Goal: Check status: Check status

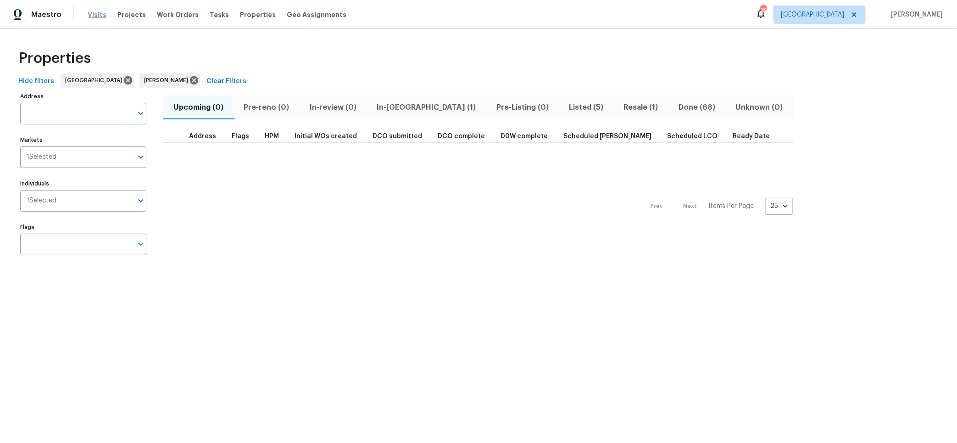
click at [95, 11] on span "Visits" at bounding box center [97, 14] width 19 height 9
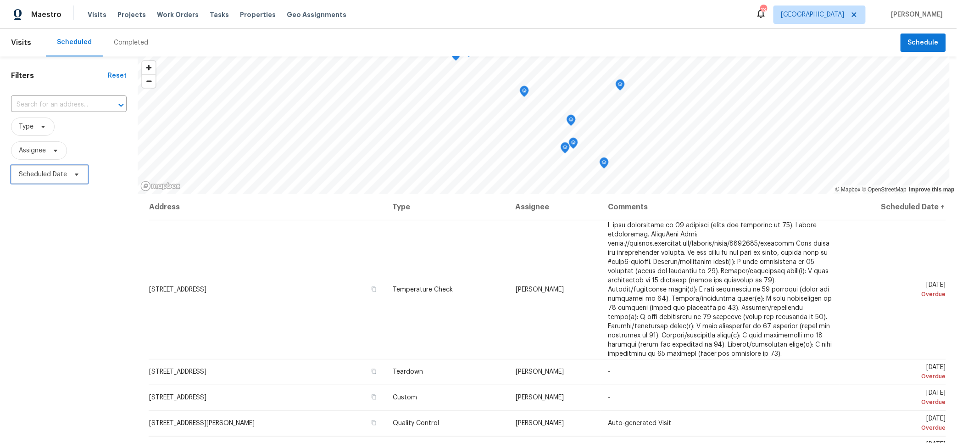
click at [50, 173] on span "Scheduled Date" at bounding box center [43, 174] width 48 height 9
click at [57, 205] on input "text" at bounding box center [62, 204] width 90 height 18
select select "8"
select select "2025"
select select "9"
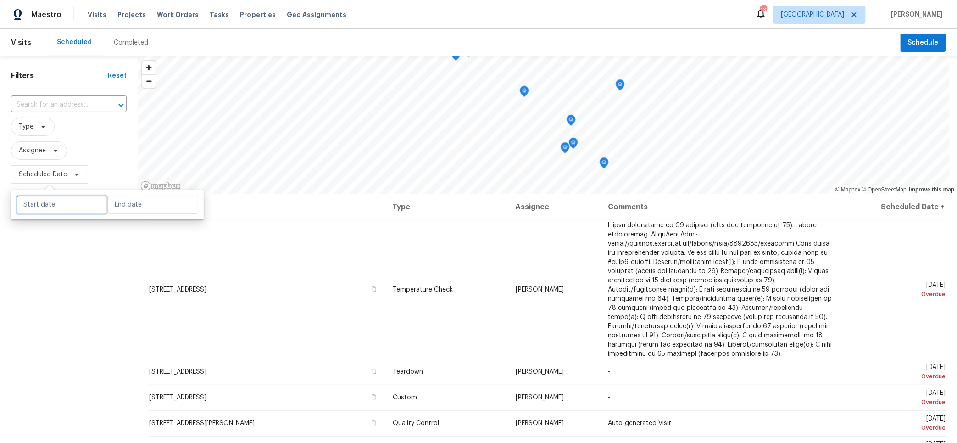
select select "2025"
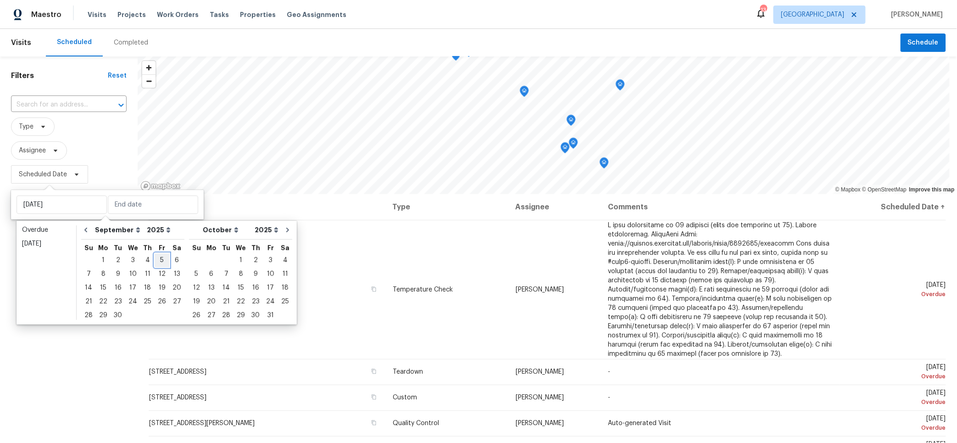
click at [155, 258] on div "5" at bounding box center [162, 260] width 15 height 13
type input "[DATE]"
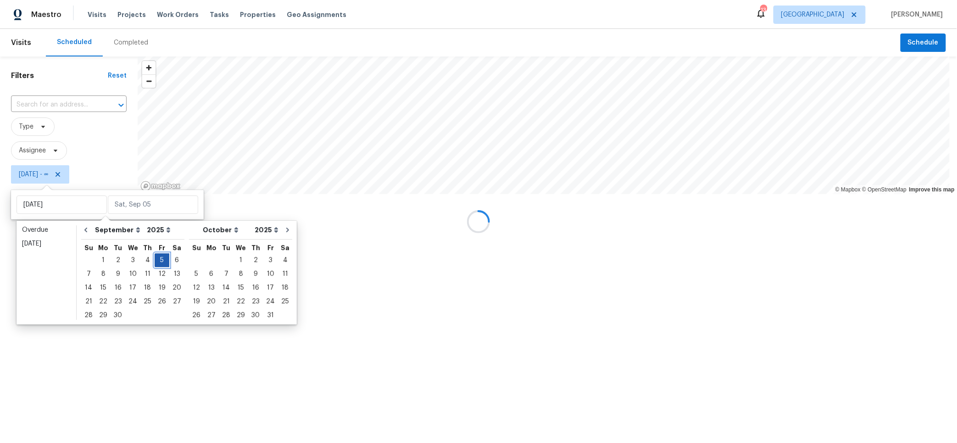
click at [155, 258] on div "5" at bounding box center [162, 260] width 15 height 13
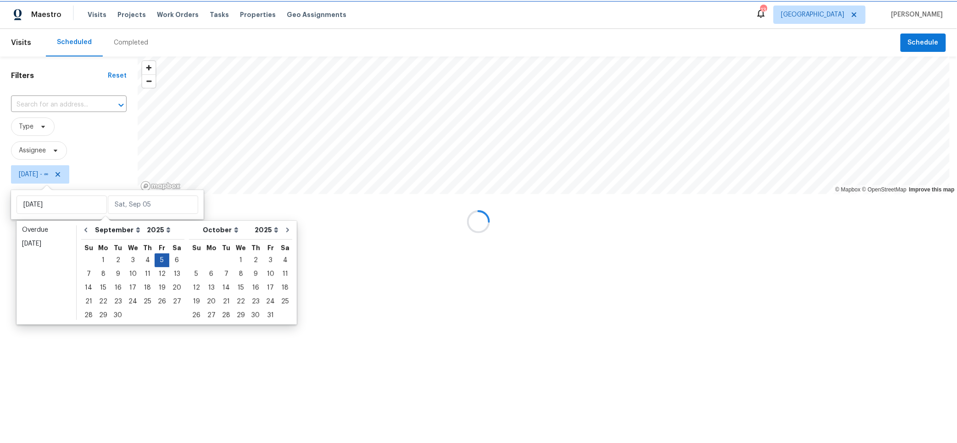
type input "[DATE]"
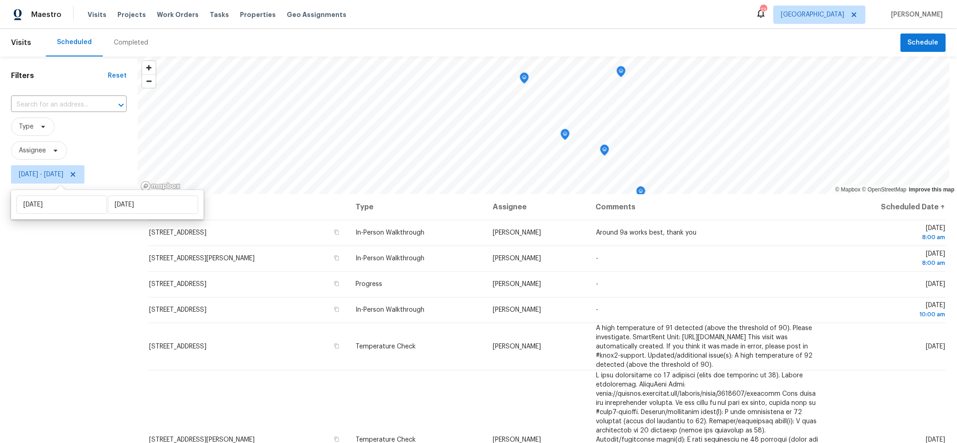
click at [39, 251] on div "Filters Reset ​ Type Assignee Fri, Sep 05 - Fri, Sep 05" at bounding box center [69, 302] width 138 height 492
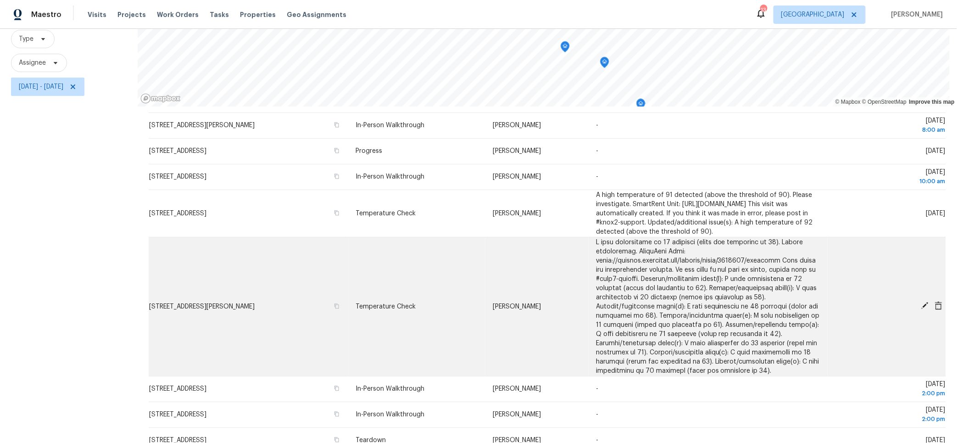
scroll to position [113, 0]
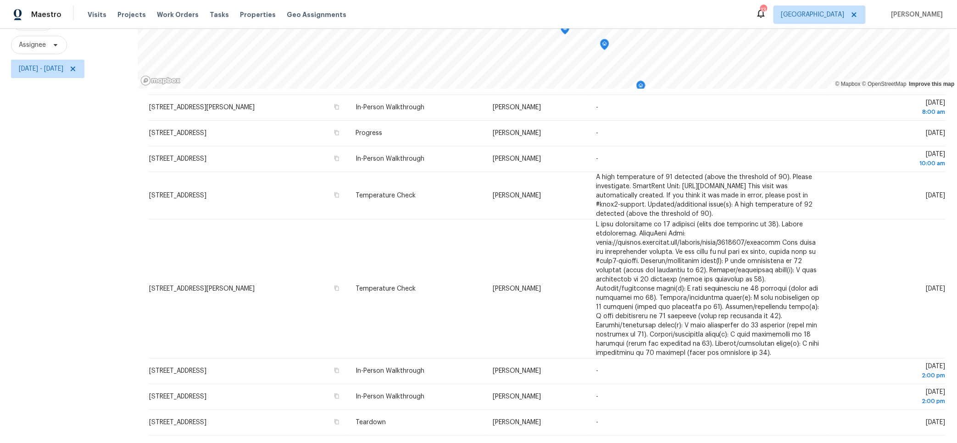
click at [96, 177] on div "Filters Reset ​ Type Assignee Fri, Sep 05 - Fri, Sep 05" at bounding box center [69, 197] width 138 height 492
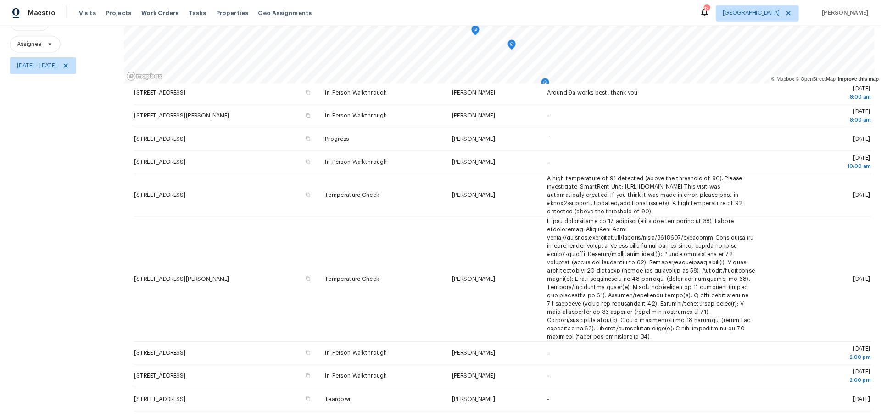
scroll to position [37, 0]
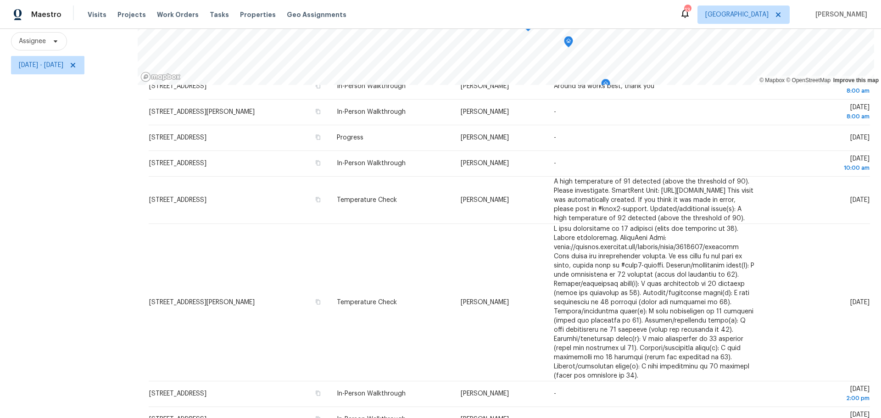
drag, startPoint x: 965, startPoint y: 0, endPoint x: 33, endPoint y: 137, distance: 942.3
click at [33, 137] on div "Filters Reset ​ Type Assignee Fri, Sep 05 - Fri, Sep 05" at bounding box center [69, 183] width 138 height 472
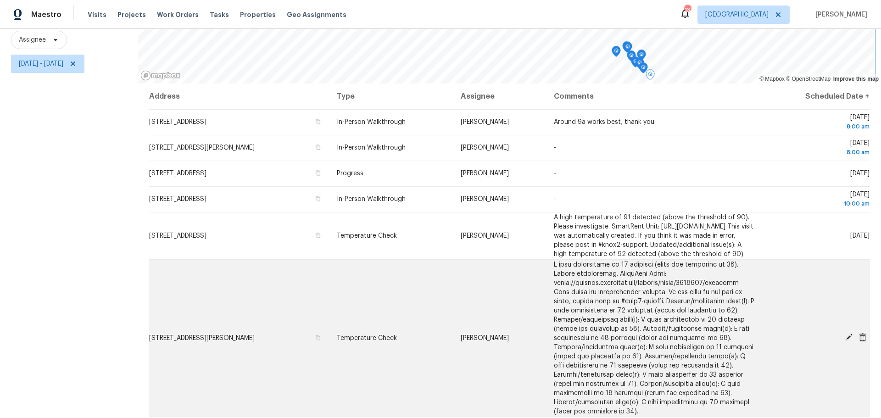
scroll to position [72, 0]
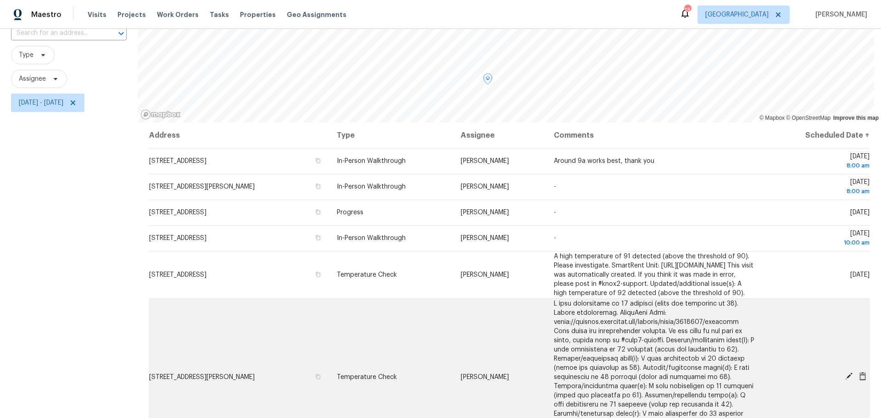
click at [637, 351] on span at bounding box center [654, 377] width 200 height 153
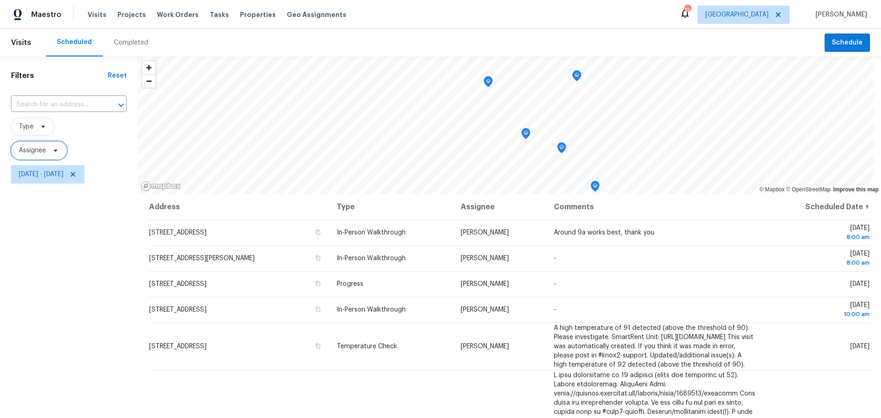
click at [39, 147] on span "Assignee" at bounding box center [32, 150] width 27 height 9
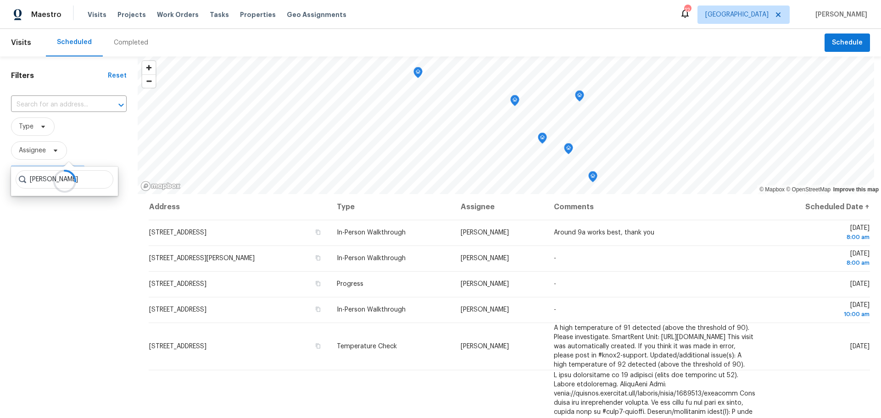
type input "[PERSON_NAME]"
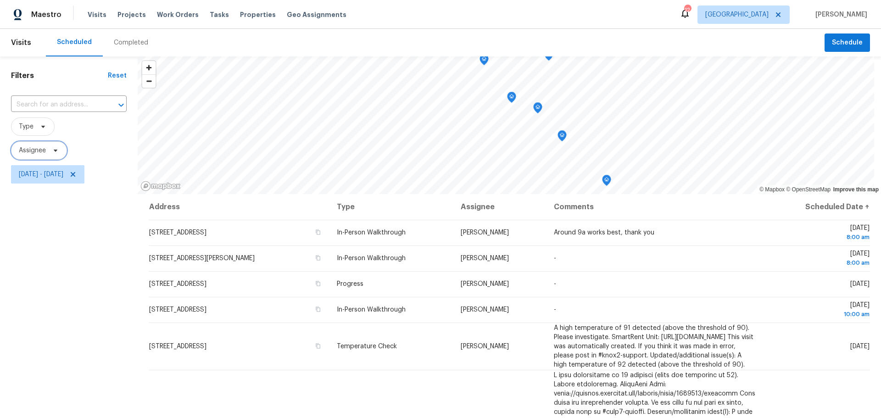
click at [38, 147] on span "Assignee" at bounding box center [32, 150] width 27 height 9
click at [42, 172] on input "search" at bounding box center [65, 179] width 98 height 18
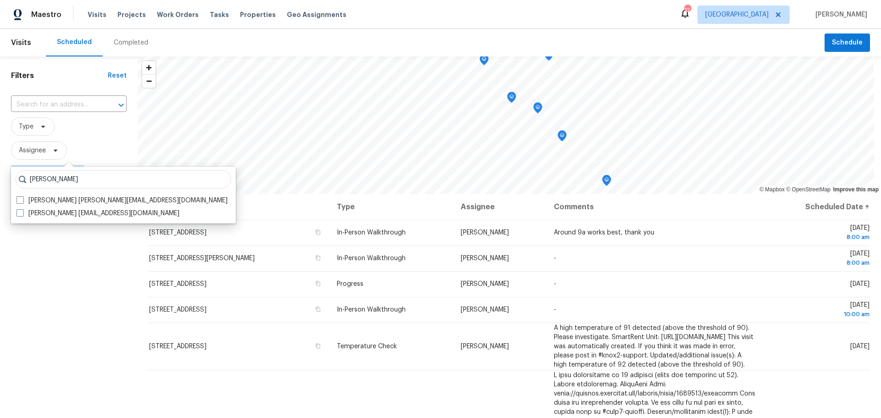
click at [49, 174] on input "[PERSON_NAME]" at bounding box center [124, 179] width 216 height 18
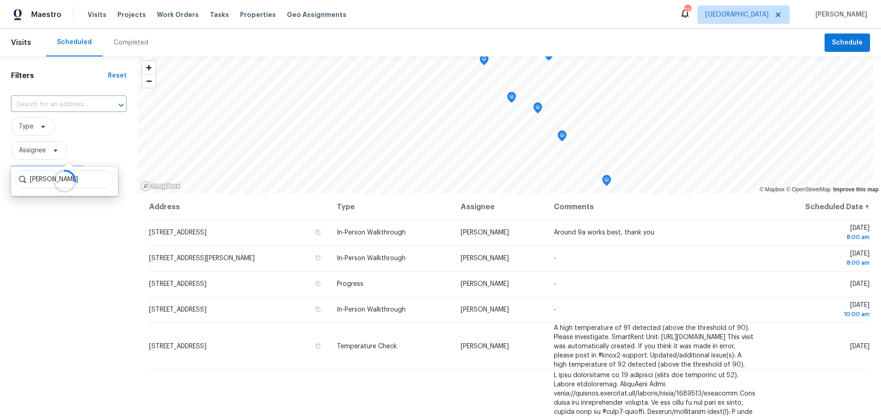
type input "[PERSON_NAME]"
click at [41, 177] on div at bounding box center [64, 181] width 107 height 29
click at [37, 181] on div at bounding box center [64, 181] width 107 height 29
click at [88, 179] on div at bounding box center [64, 181] width 107 height 29
click at [89, 127] on span "Type" at bounding box center [69, 126] width 116 height 18
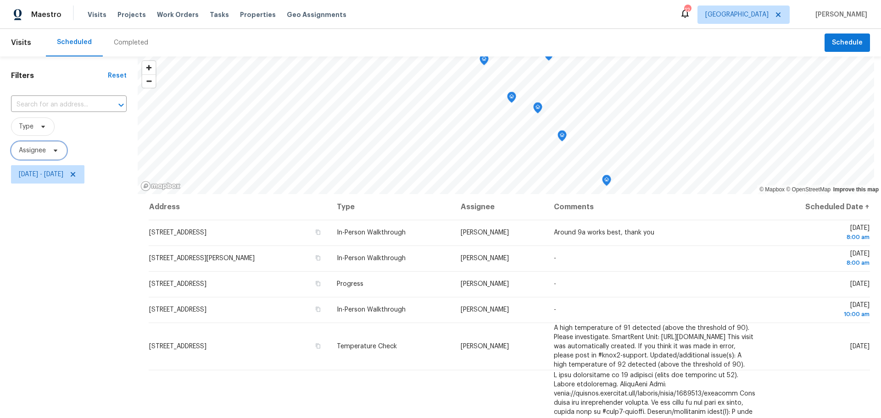
click at [41, 151] on span "Assignee" at bounding box center [32, 150] width 27 height 9
type input "[PERSON_NAME]"
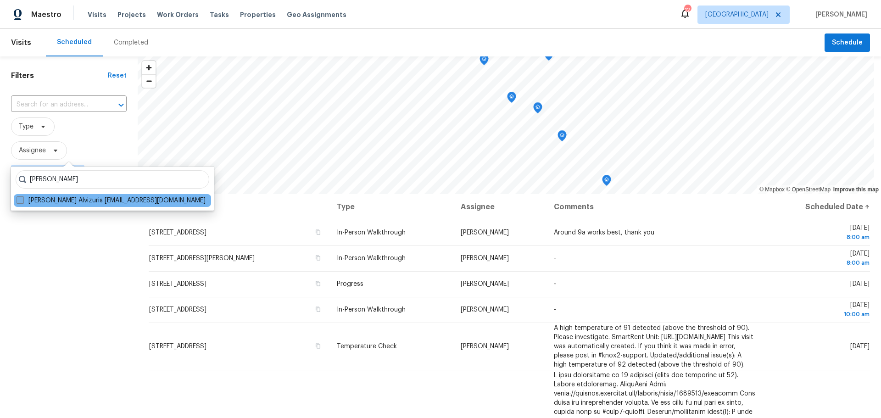
click at [20, 201] on span at bounding box center [20, 199] width 7 height 7
click at [20, 201] on input "[PERSON_NAME] Alvizuris [EMAIL_ADDRESS][DOMAIN_NAME]" at bounding box center [20, 199] width 6 height 6
checkbox input "true"
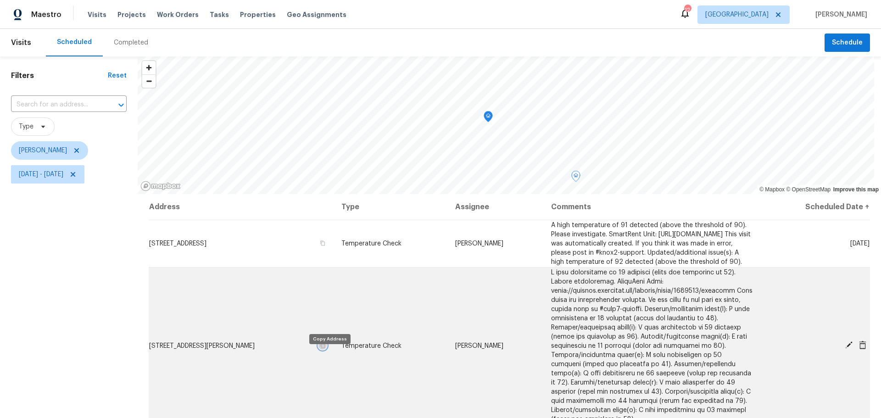
click at [325, 348] on icon "button" at bounding box center [323, 346] width 6 height 6
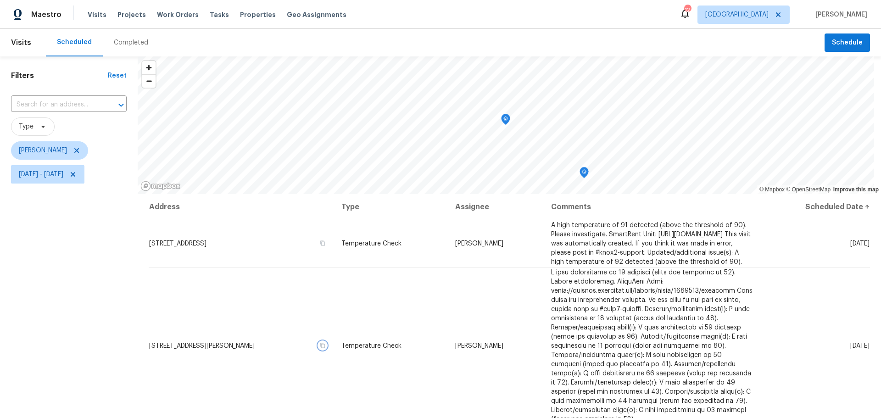
click at [582, 176] on icon "Map marker" at bounding box center [584, 172] width 8 height 11
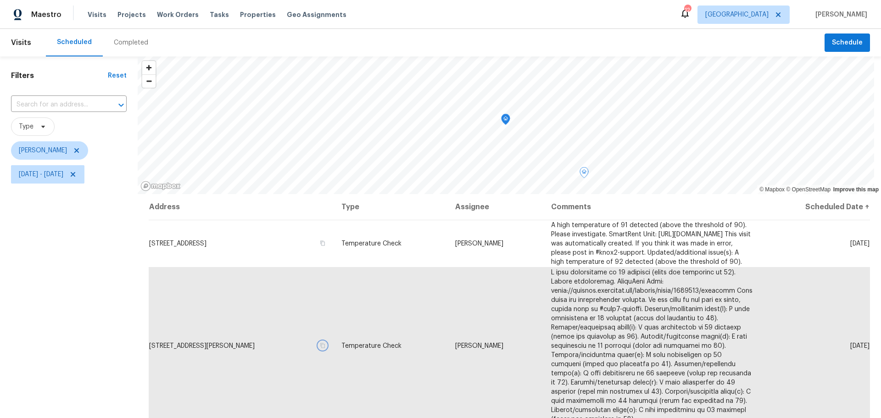
click at [582, 176] on icon "Map marker" at bounding box center [584, 172] width 8 height 11
drag, startPoint x: 582, startPoint y: 176, endPoint x: 569, endPoint y: 144, distance: 34.8
click at [569, 144] on icon "Map marker" at bounding box center [571, 140] width 8 height 11
click at [107, 241] on div "Filters Reset ​ Type [PERSON_NAME][DATE] - [DATE]" at bounding box center [69, 292] width 138 height 472
